Goal: Navigation & Orientation: Find specific page/section

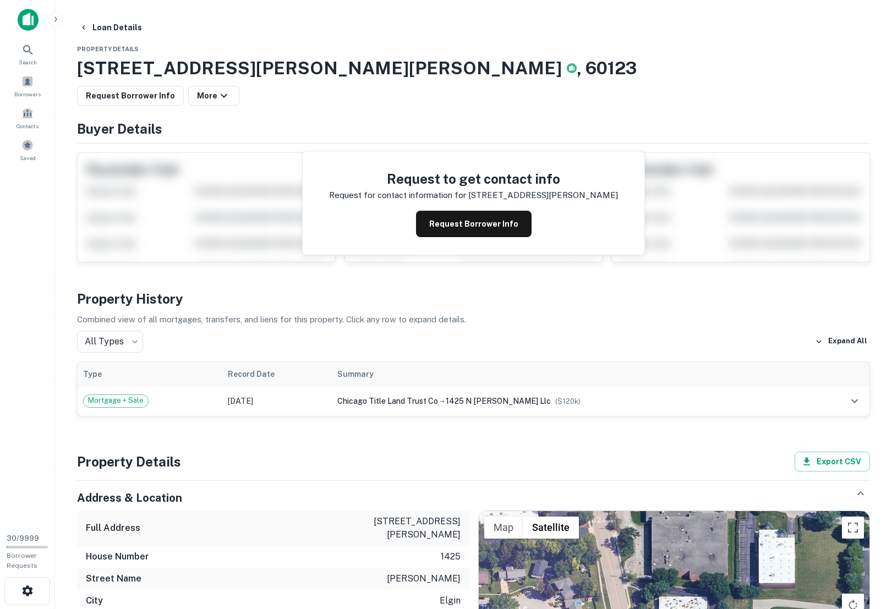
click at [415, 91] on div "Request Borrower Info More" at bounding box center [473, 96] width 793 height 20
click at [751, 80] on h3 "1425 N Mclean Blvd, Elgin, IL , 60123" at bounding box center [473, 68] width 793 height 26
drag, startPoint x: 316, startPoint y: 70, endPoint x: 371, endPoint y: 71, distance: 55.0
click at [369, 70] on h3 "1425 N Mclean Blvd, Elgin, IL , 60123" at bounding box center [473, 68] width 793 height 26
click at [397, 72] on h3 "1425 N Mclean Blvd, Elgin, IL , 60123" at bounding box center [473, 68] width 793 height 26
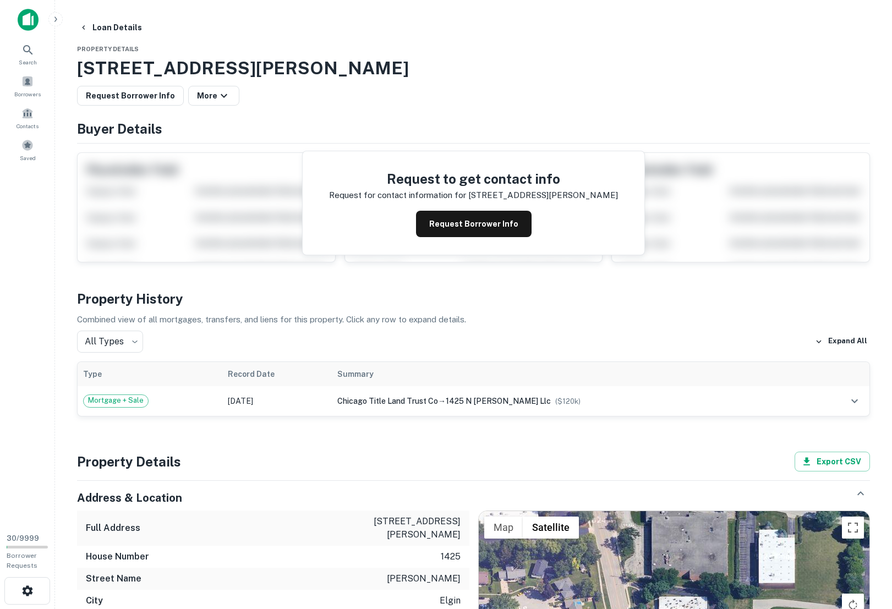
drag, startPoint x: 207, startPoint y: 73, endPoint x: 407, endPoint y: 57, distance: 200.3
click at [403, 56] on h3 "[STREET_ADDRESS][PERSON_NAME]" at bounding box center [473, 68] width 793 height 26
click at [407, 57] on h3 "[STREET_ADDRESS][PERSON_NAME]" at bounding box center [473, 68] width 793 height 26
drag, startPoint x: 515, startPoint y: 67, endPoint x: 661, endPoint y: 40, distance: 148.7
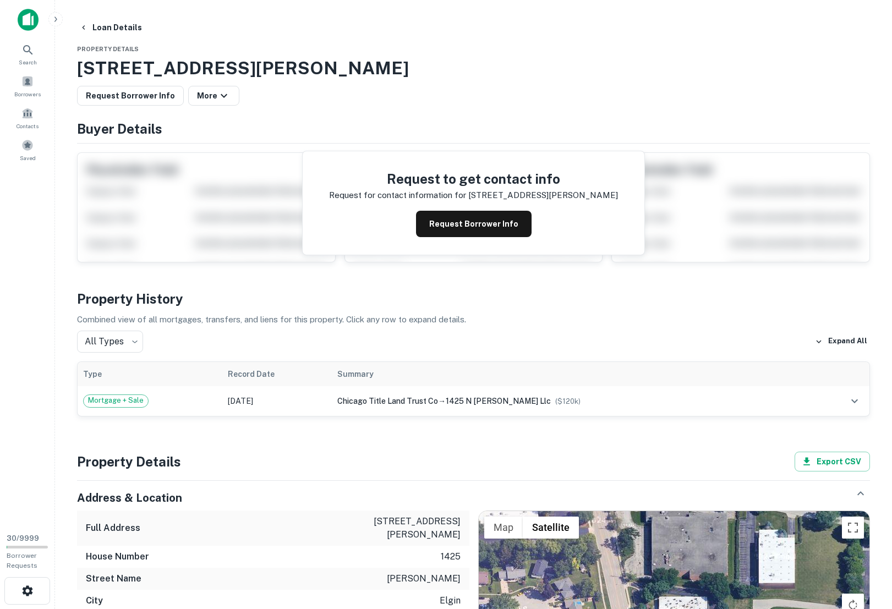
click at [515, 67] on h3 "[STREET_ADDRESS][PERSON_NAME]" at bounding box center [473, 68] width 793 height 26
